Goal: Transaction & Acquisition: Purchase product/service

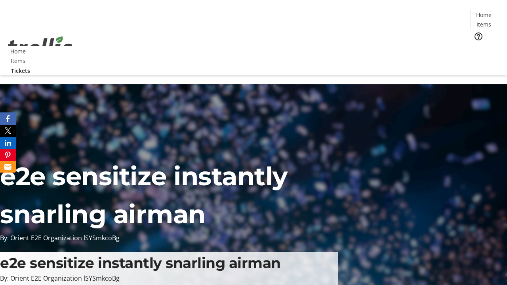
click at [477, 46] on span "Tickets" at bounding box center [486, 50] width 19 height 8
